Goal: Use online tool/utility: Utilize a website feature to perform a specific function

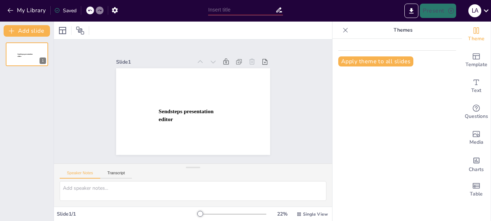
scroll to position [66, 0]
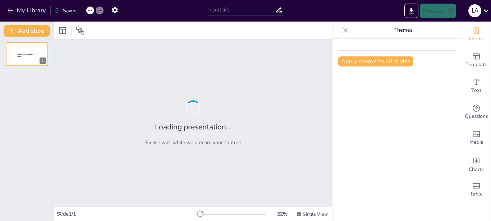
type input "Ética en la Gestión de Proyectos: Clave para el Éxito Sostenible"
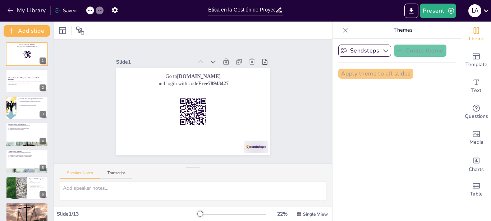
checkbox input "true"
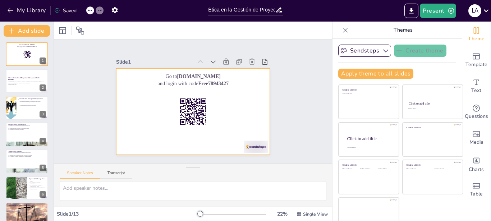
checkbox input "true"
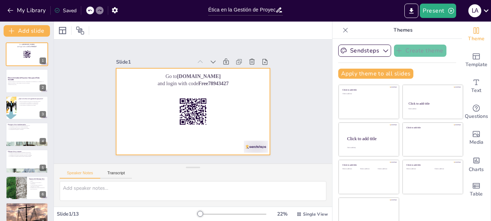
checkbox input "true"
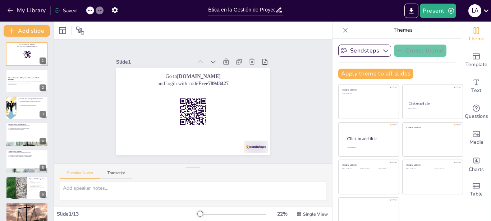
scroll to position [0, 0]
checkbox input "true"
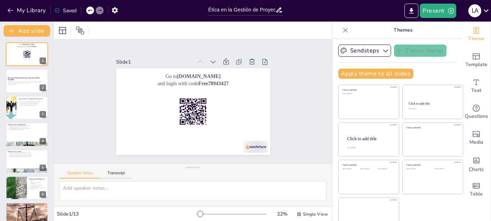
checkbox input "true"
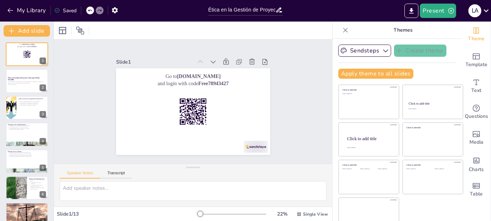
checkbox input "true"
click at [450, 10] on icon "button" at bounding box center [450, 10] width 7 height 7
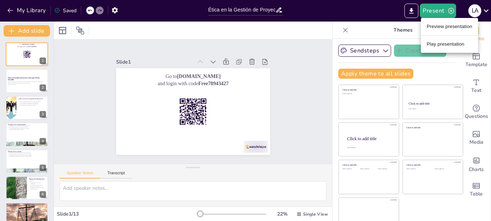
click at [440, 27] on li "Preview presentation" at bounding box center [449, 26] width 57 height 11
